Goal: Information Seeking & Learning: Learn about a topic

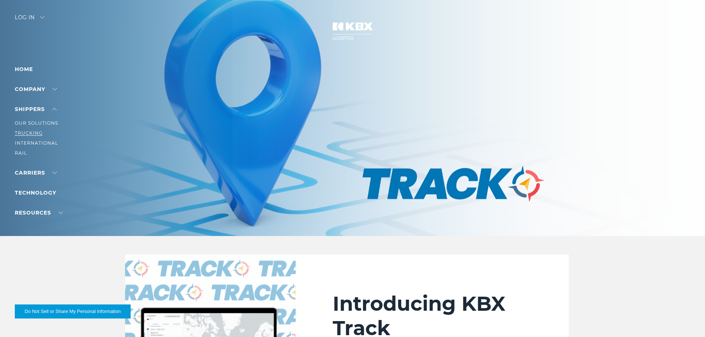
click at [33, 134] on link "Trucking" at bounding box center [29, 133] width 28 height 6
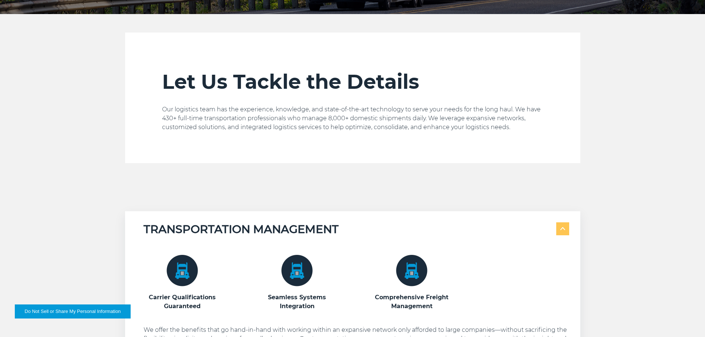
scroll to position [444, 0]
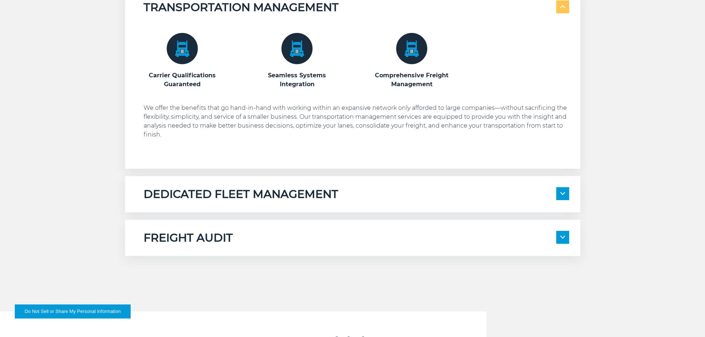
click at [296, 193] on h5 "DEDICATED FLEET MANAGEMENT" at bounding box center [241, 194] width 195 height 14
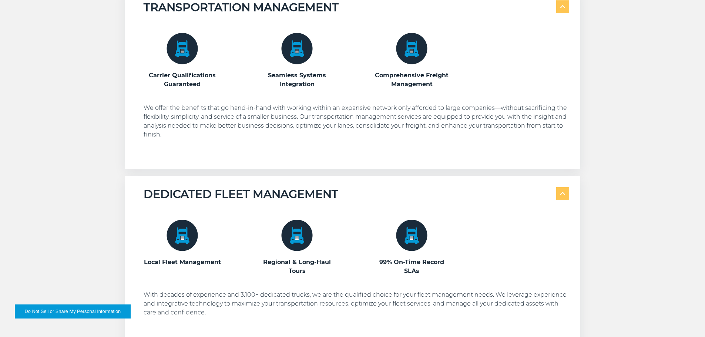
click at [372, 192] on div "DEDICATED FLEET MANAGEMENT" at bounding box center [357, 194] width 426 height 14
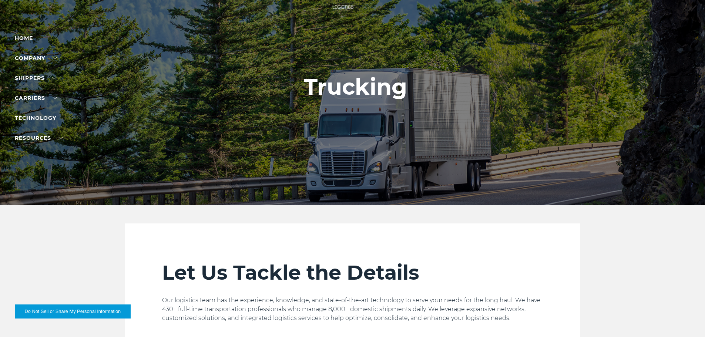
scroll to position [0, 0]
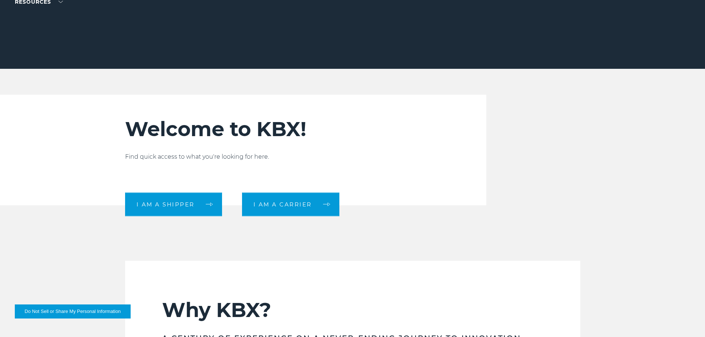
scroll to position [74, 0]
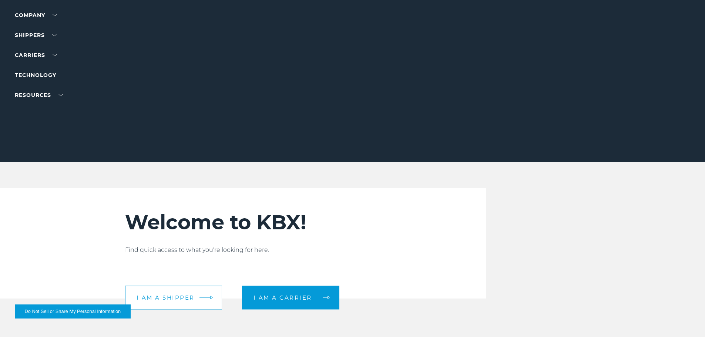
click at [204, 292] on link "I am a shipper" at bounding box center [173, 298] width 97 height 24
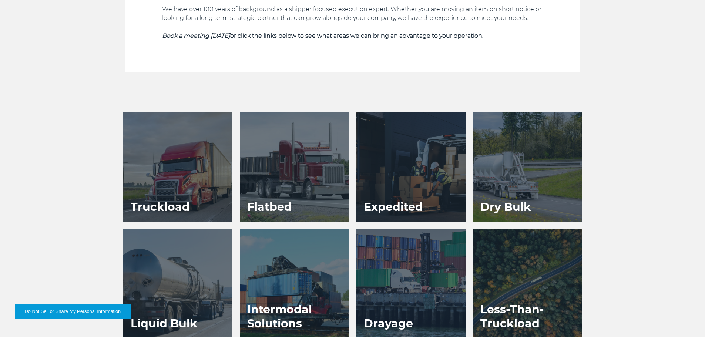
scroll to position [205, 0]
